Goal: Transaction & Acquisition: Purchase product/service

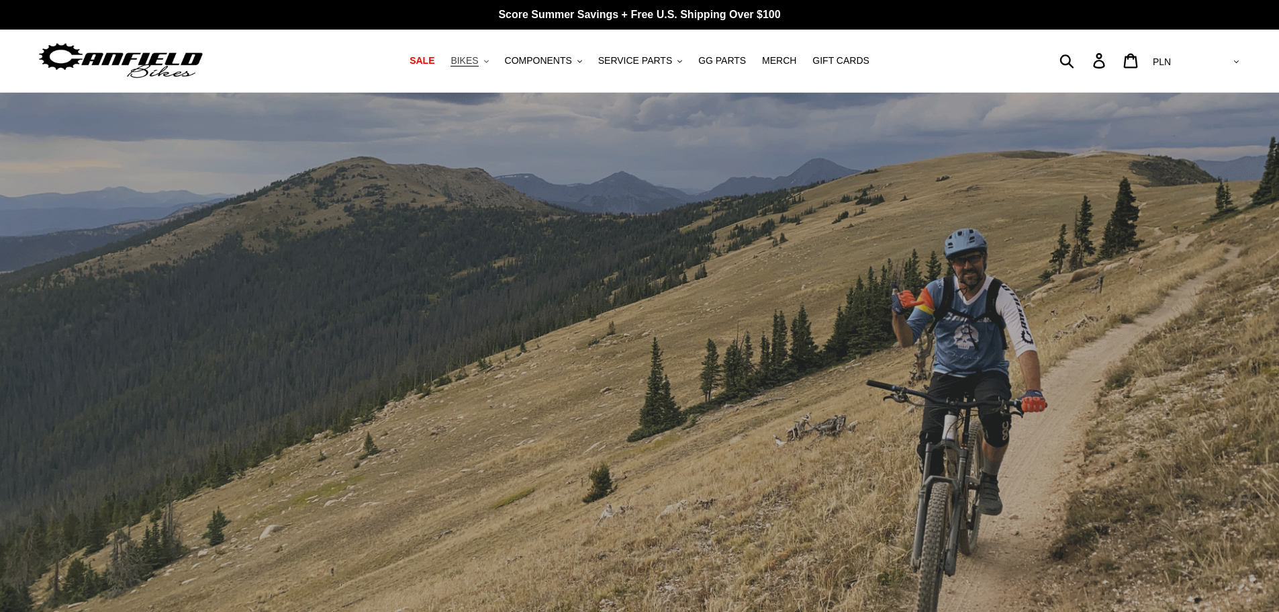
click at [478, 60] on span "BIKES" at bounding box center [464, 60] width 28 height 11
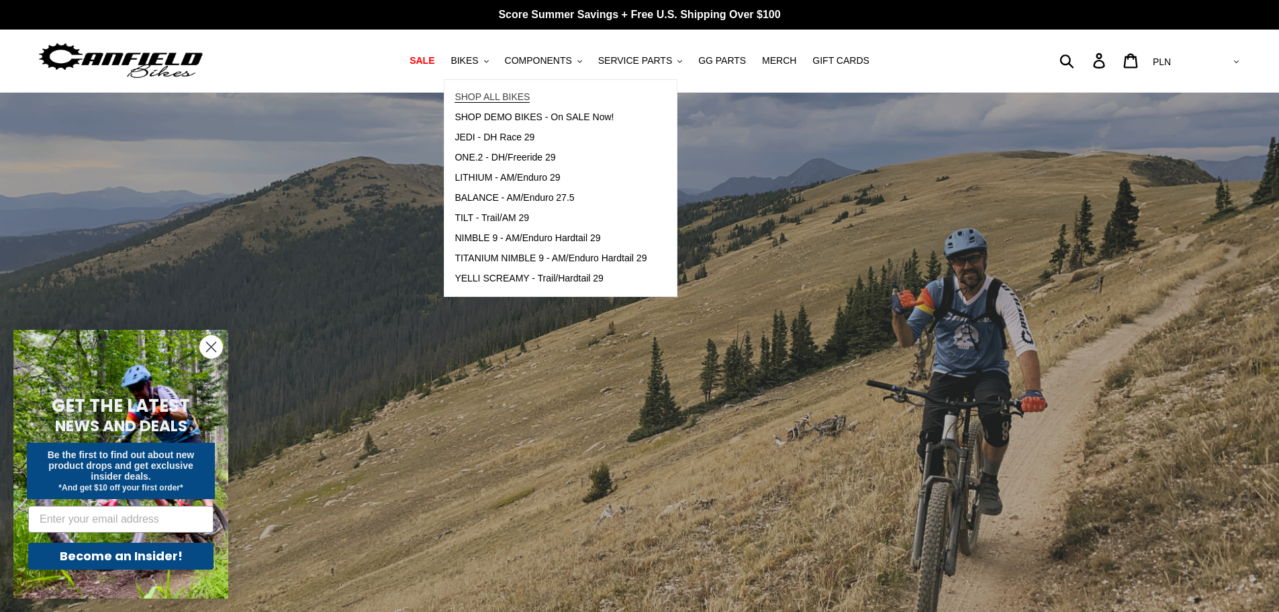
click at [497, 98] on span "SHOP ALL BIKES" at bounding box center [491, 96] width 75 height 11
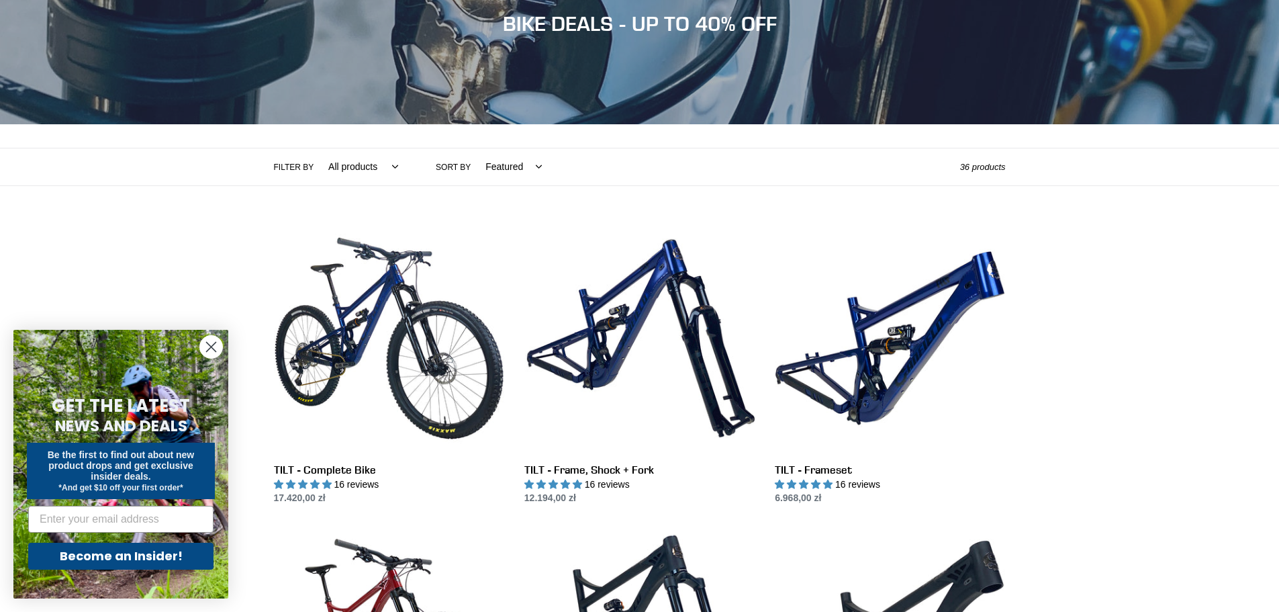
scroll to position [178, 0]
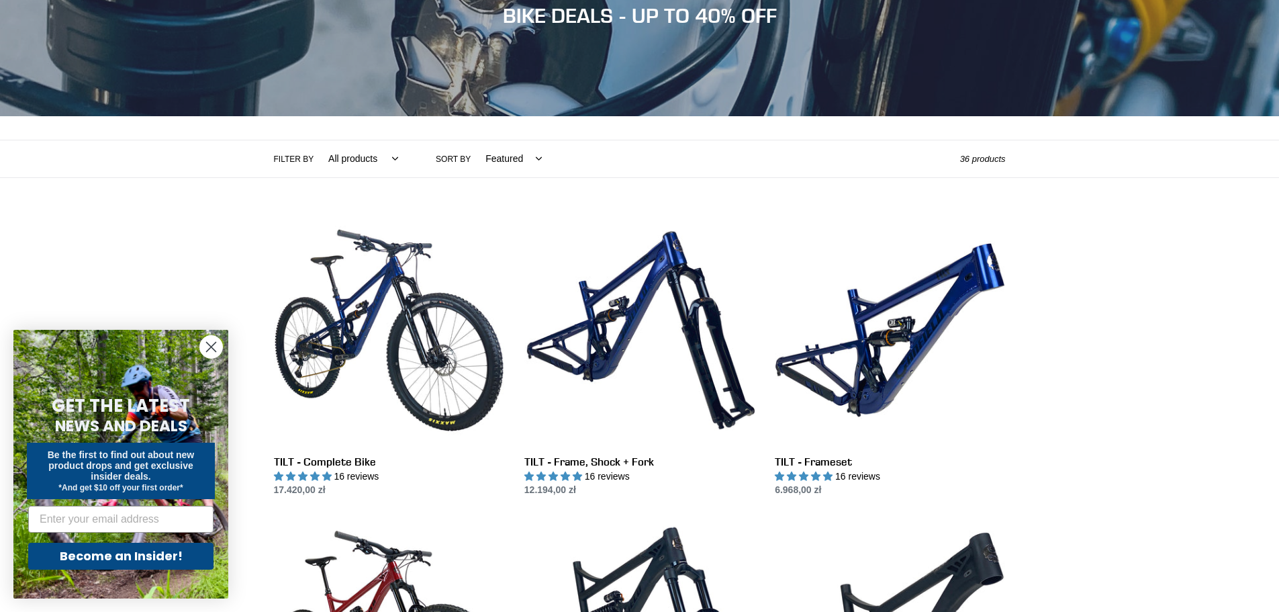
click at [214, 340] on circle "Close dialog" at bounding box center [211, 347] width 22 height 22
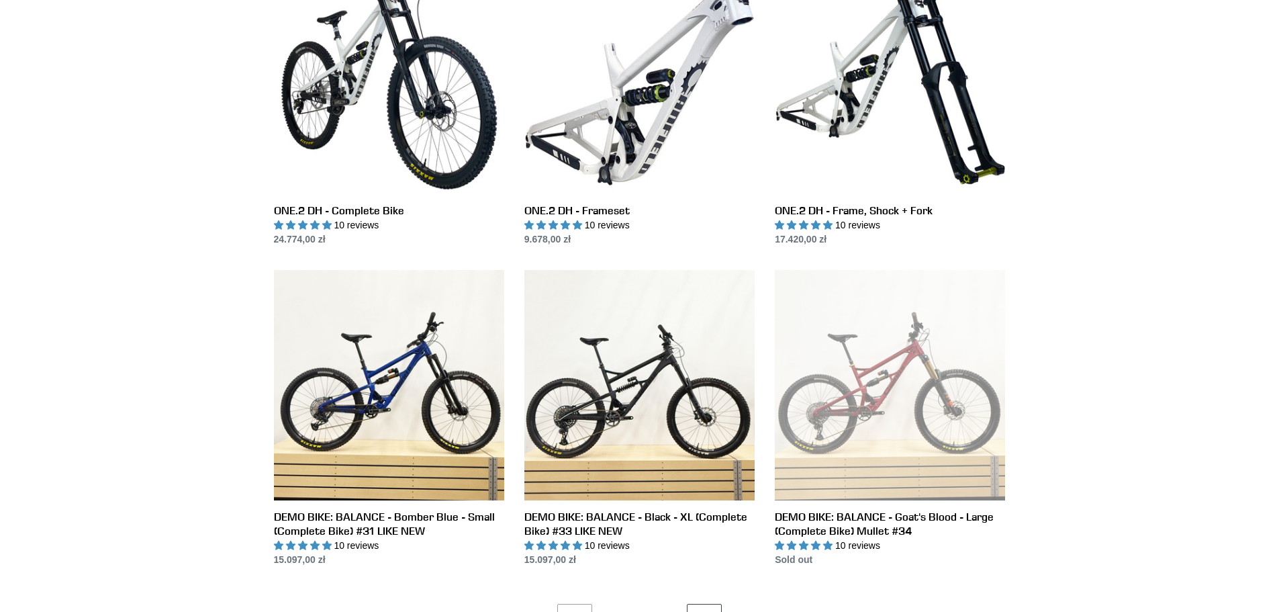
scroll to position [2378, 0]
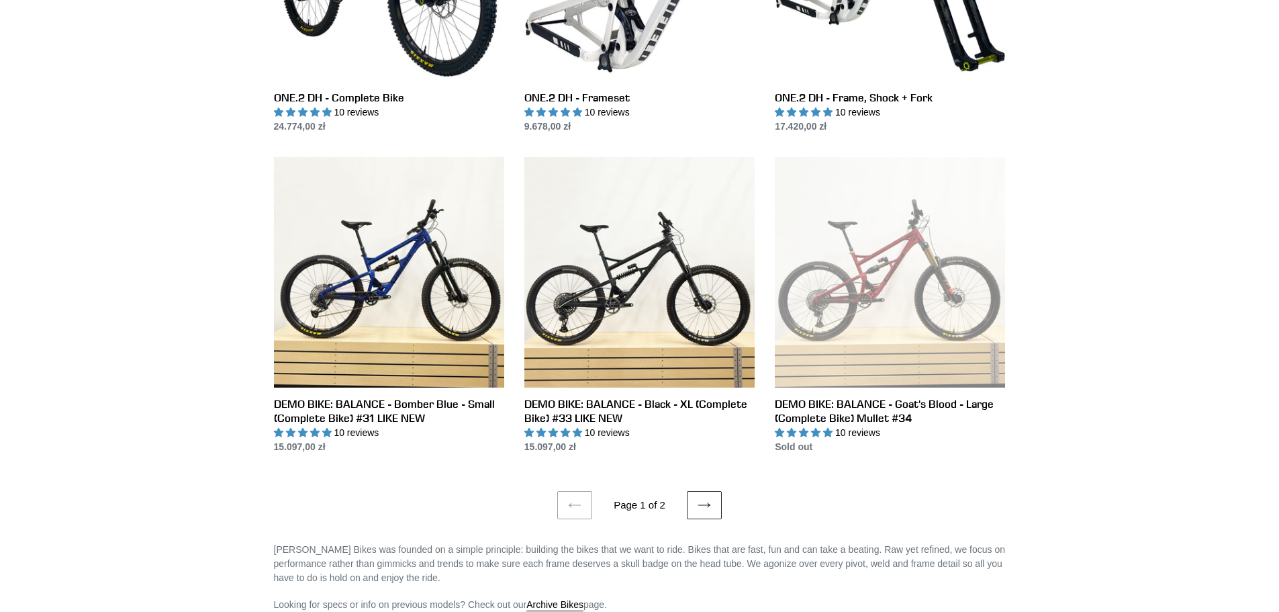
drag, startPoint x: 706, startPoint y: 479, endPoint x: 714, endPoint y: 496, distance: 18.3
click at [706, 480] on ul "Previous page Page 1 of 2 Next page" at bounding box center [640, 486] width 732 height 65
click at [714, 497] on link "Next page" at bounding box center [704, 505] width 35 height 28
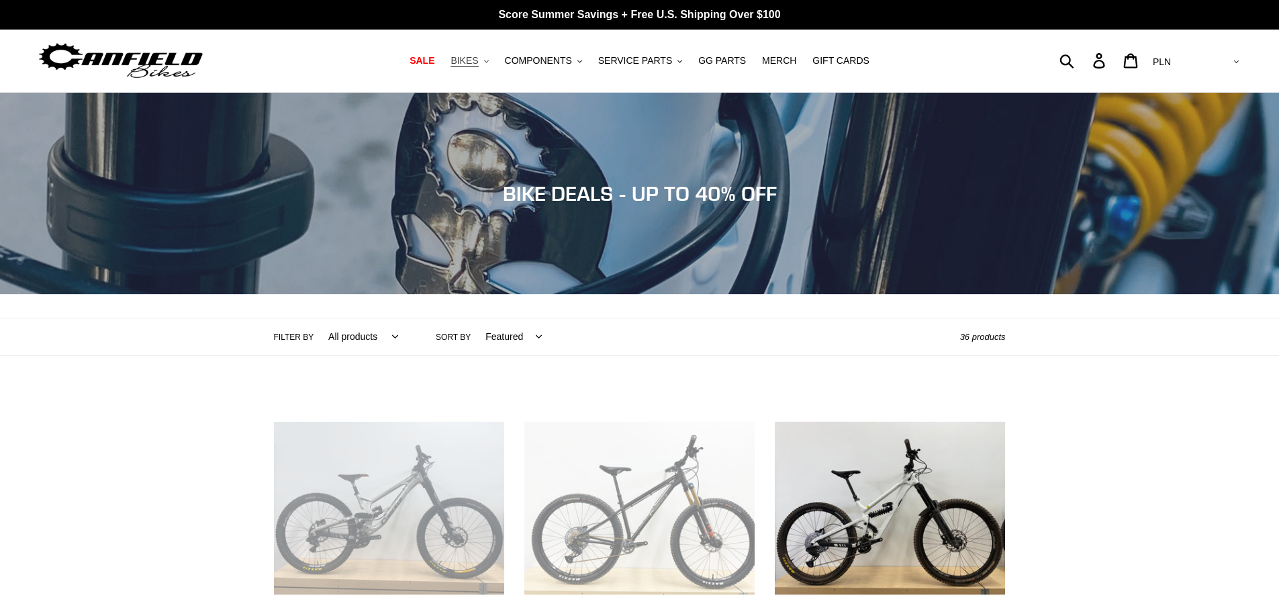
click at [489, 59] on icon ".cls-1{fill:#231f20}" at bounding box center [486, 61] width 5 height 5
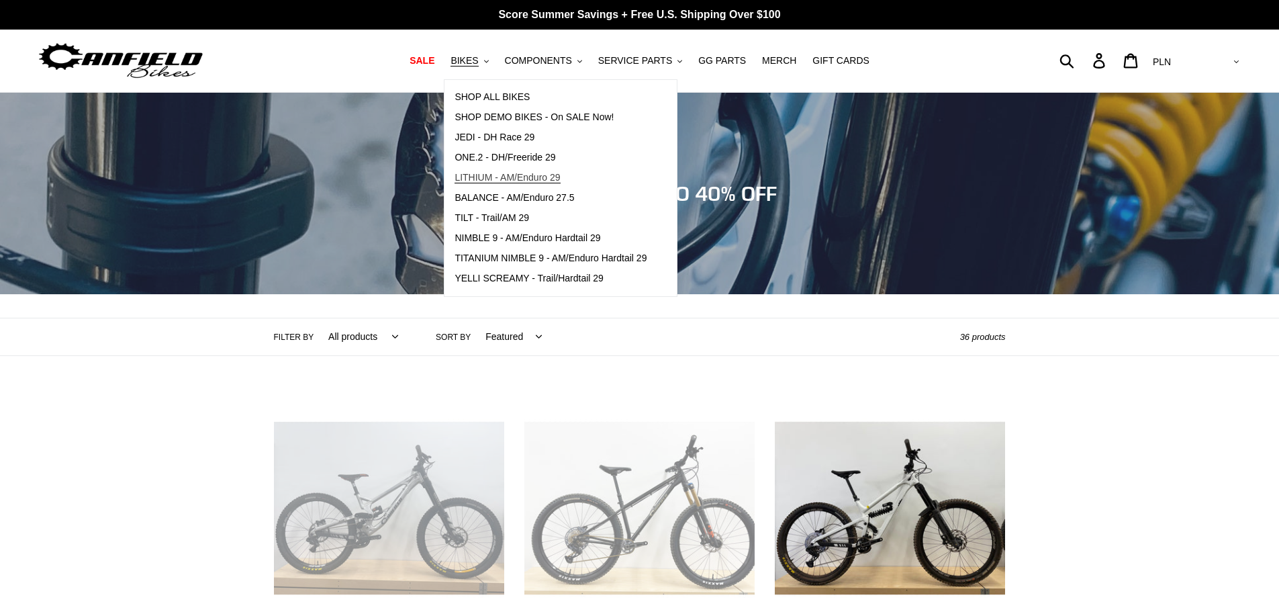
click at [528, 172] on span "LITHIUM - AM/Enduro 29" at bounding box center [506, 177] width 105 height 11
